Goal: Information Seeking & Learning: Understand process/instructions

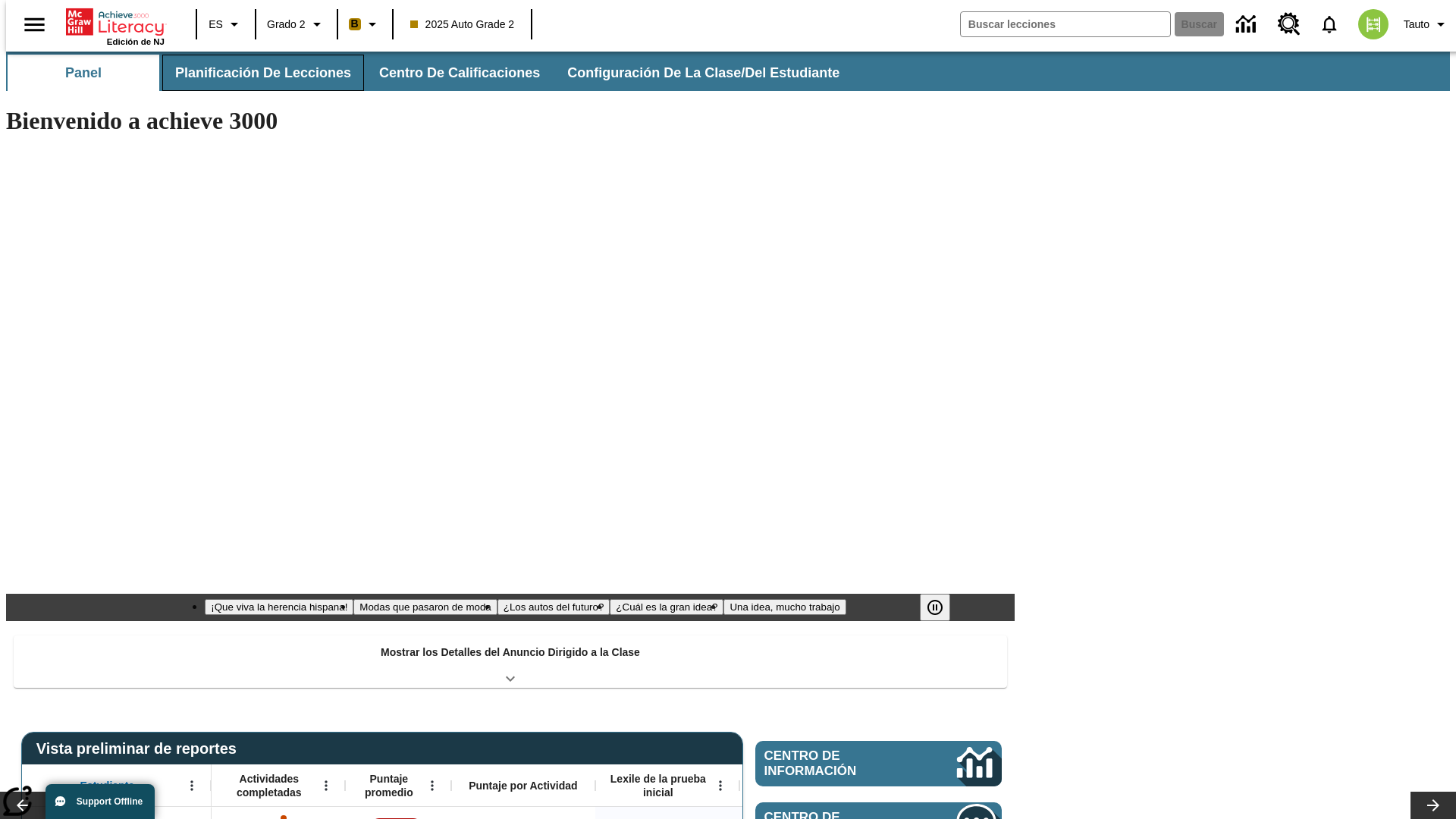
click at [254, 73] on span "Planificación de lecciones" at bounding box center [263, 73] width 176 height 17
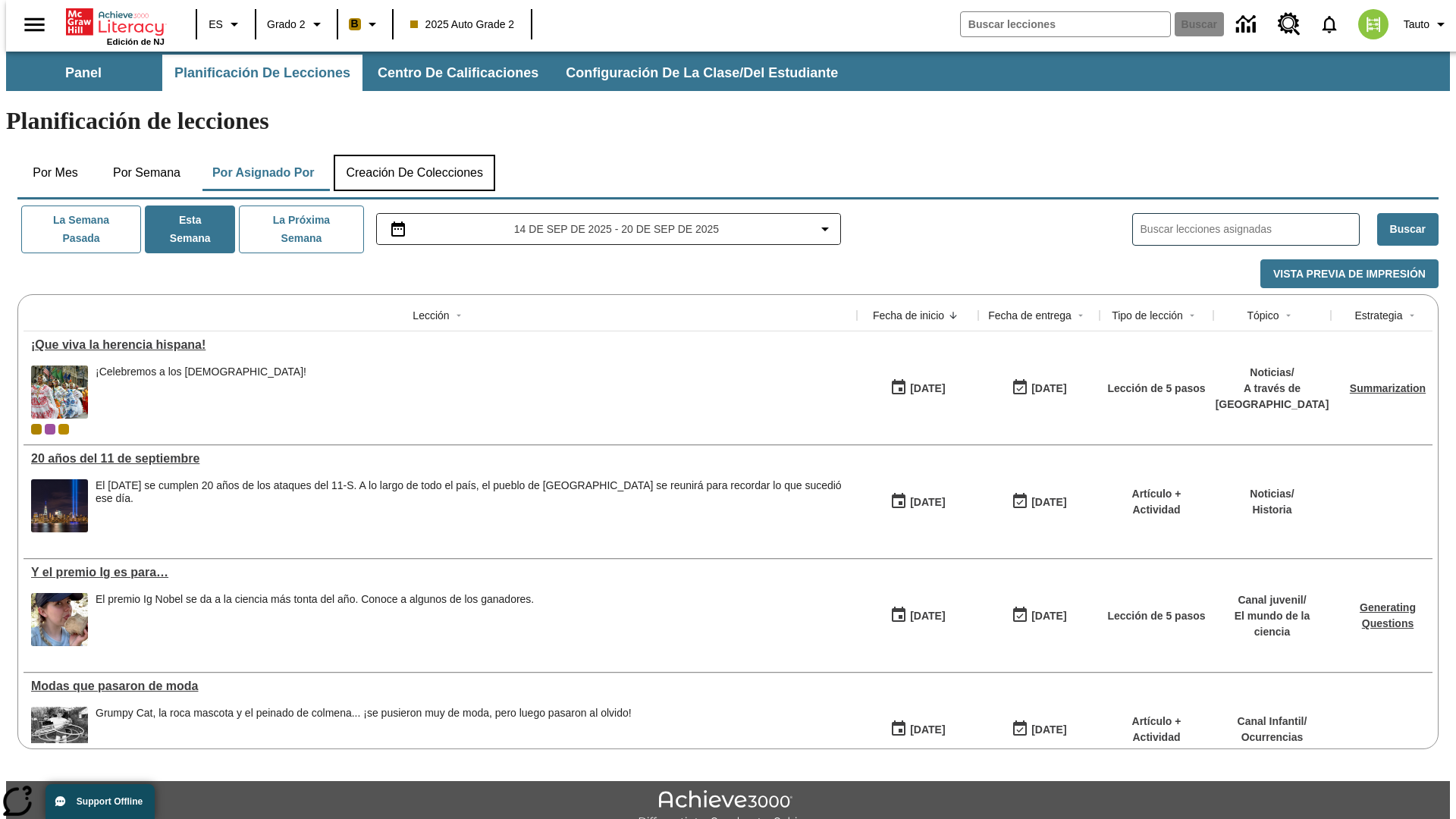
click at [414, 155] on button "Creación de colecciones" at bounding box center [414, 173] width 162 height 36
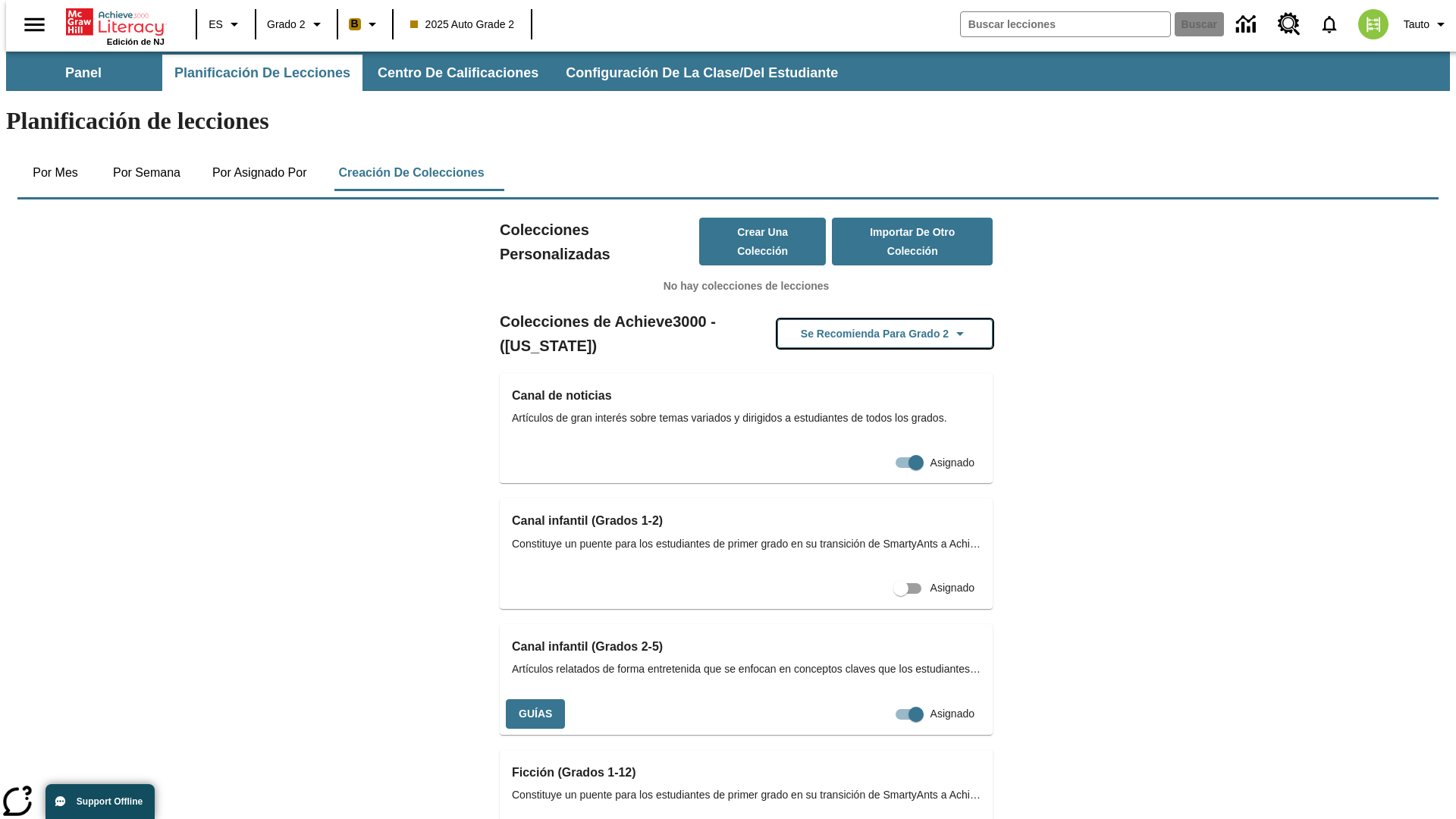
click at [861, 320] on button "Se recomienda para Grado 2" at bounding box center [885, 334] width 215 height 29
click at [873, 700] on input "Asignado" at bounding box center [916, 714] width 87 height 29
checkbox input "false"
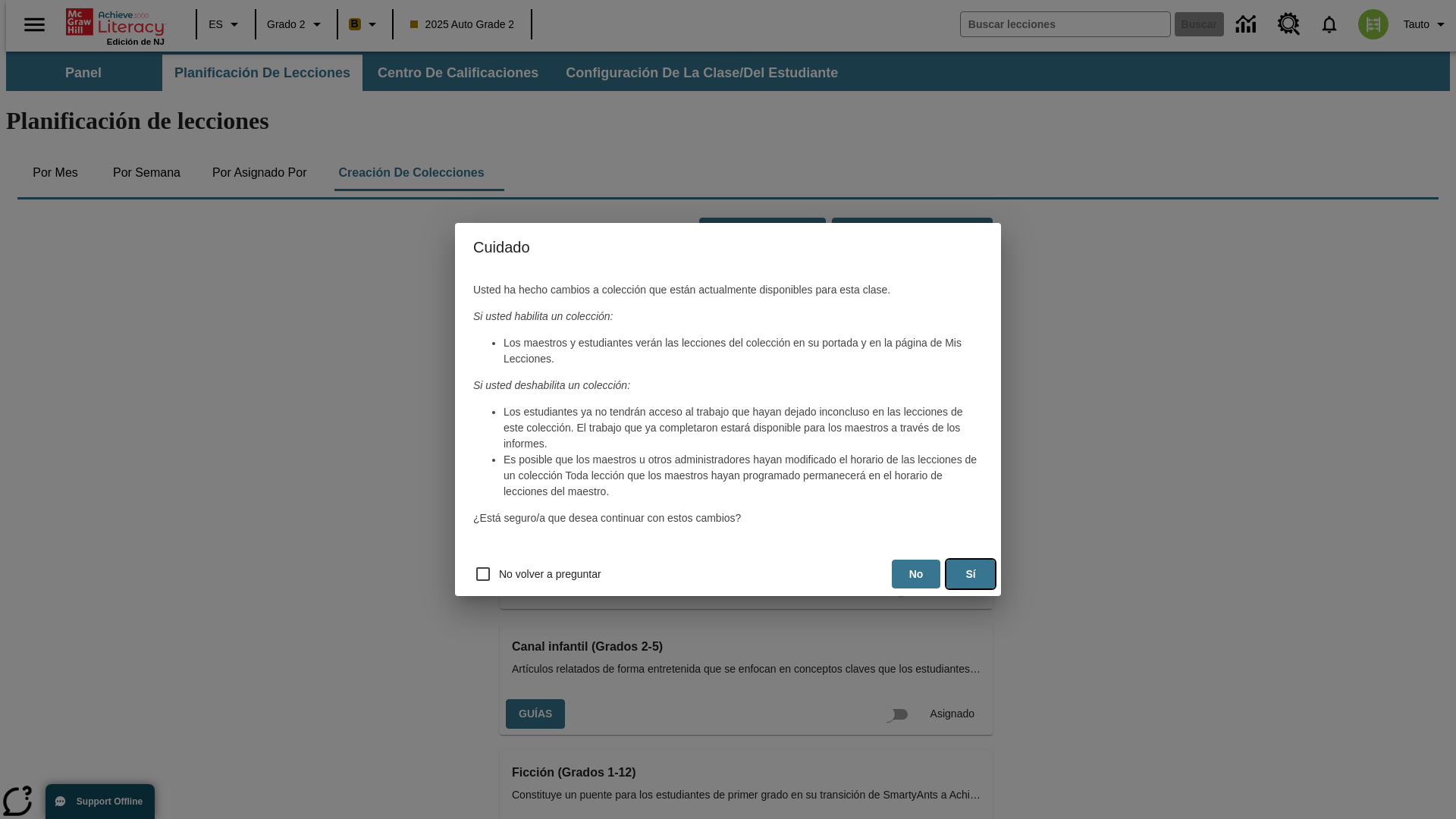
click at [971, 574] on button "Sí" at bounding box center [970, 574] width 48 height 29
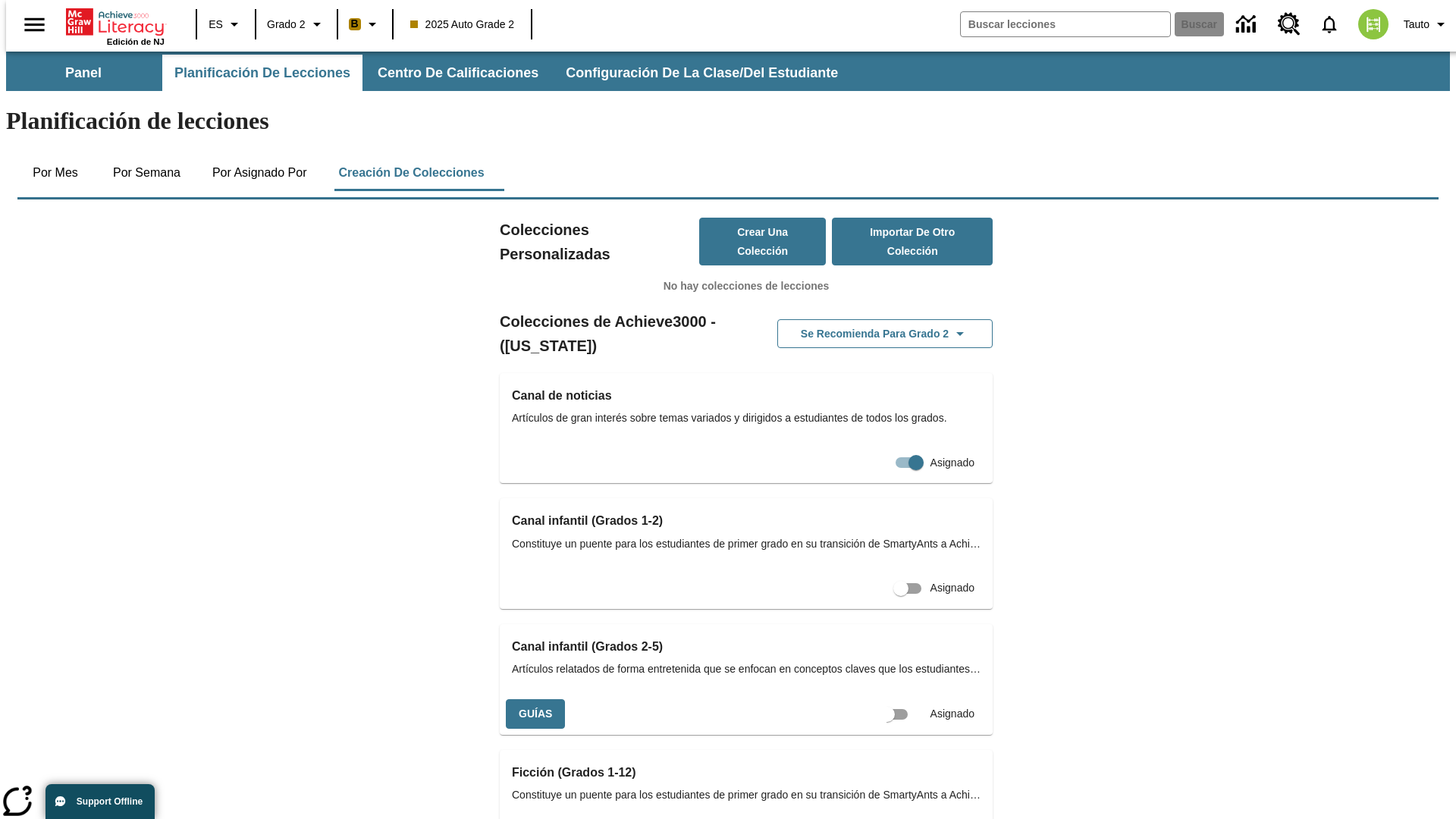
scroll to position [0, 13]
click at [874, 700] on input "Asignado" at bounding box center [901, 714] width 87 height 29
checkbox input "true"
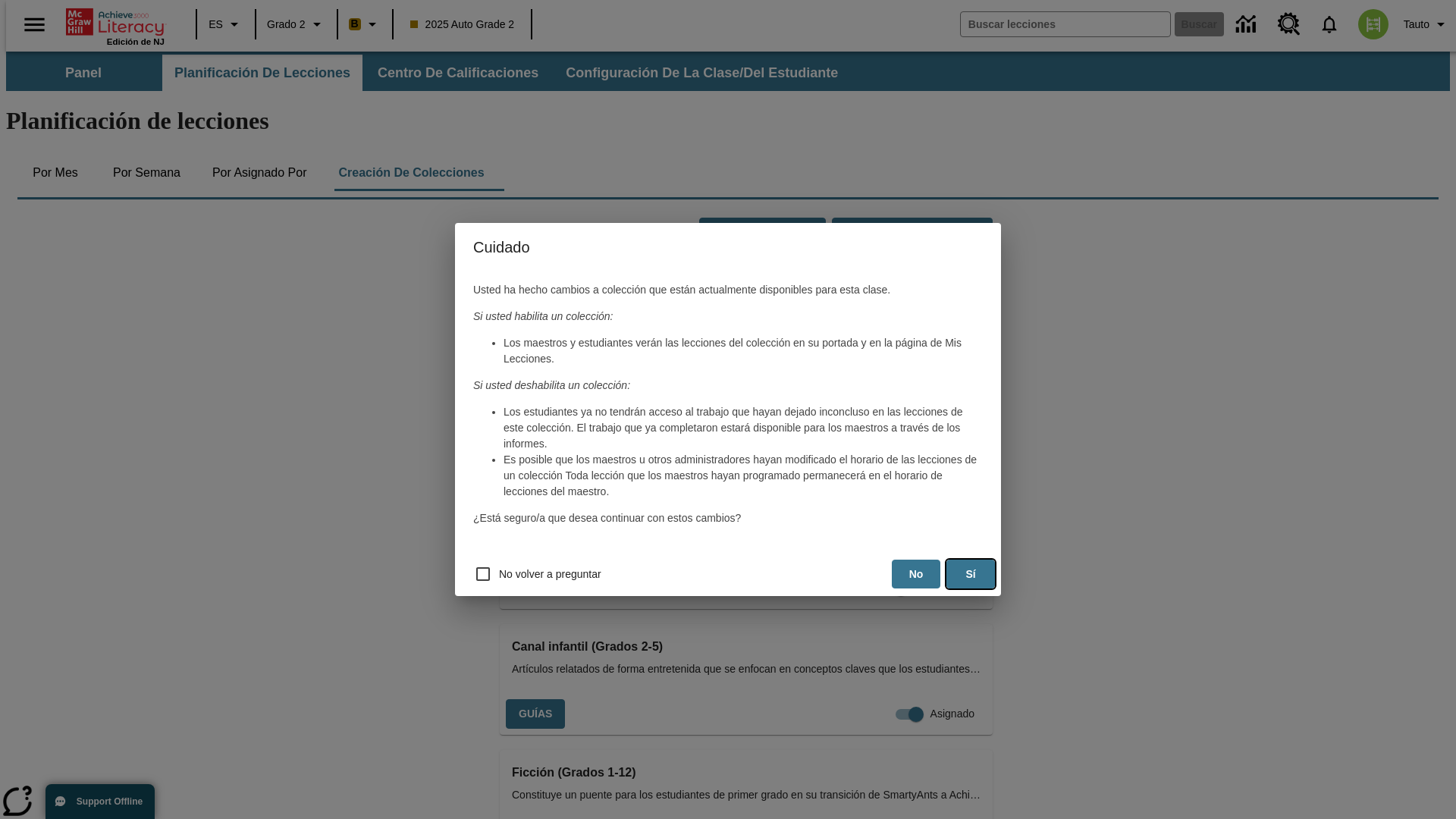
click at [971, 574] on button "Sí" at bounding box center [970, 574] width 48 height 29
